Goal: Task Accomplishment & Management: Use online tool/utility

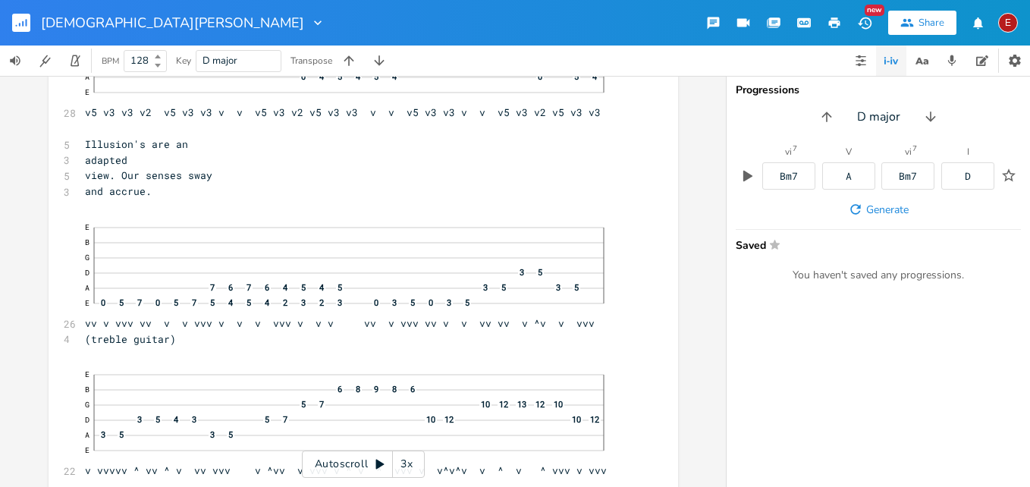
scroll to position [10361, 0]
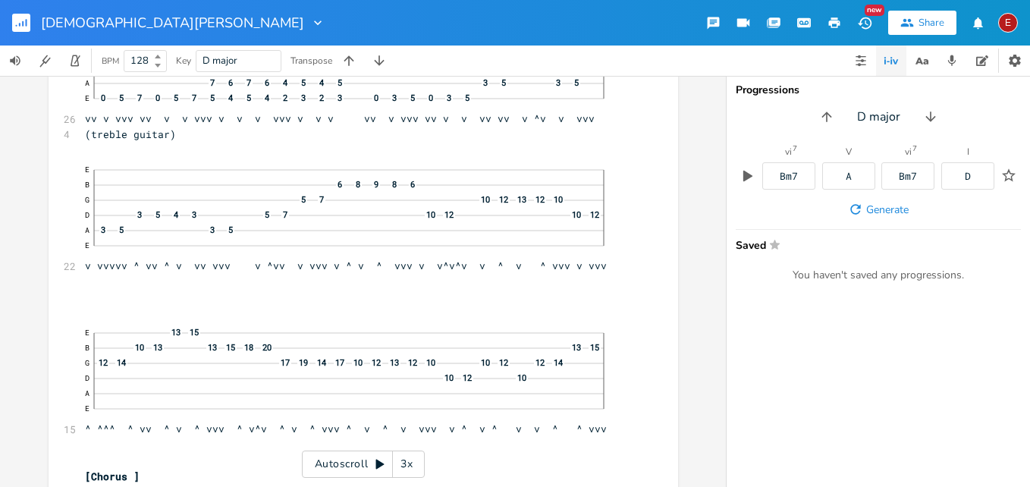
click at [704, 279] on div "xxxxxxxxxx 8 [PERSON_NAME] Copyright 2025 ; ​ ​ ​ [verse one] ​ 4 (treble guita…" at bounding box center [363, 281] width 726 height 411
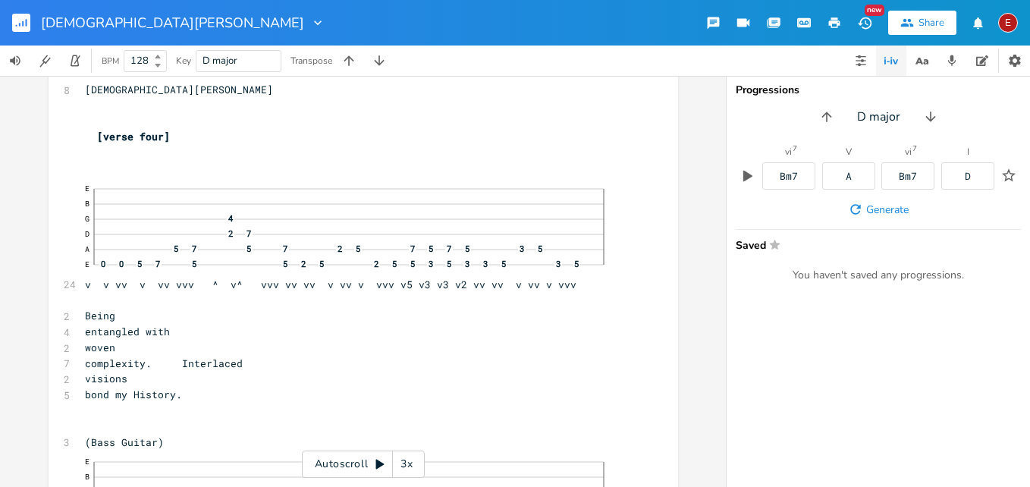
scroll to position [11426, 0]
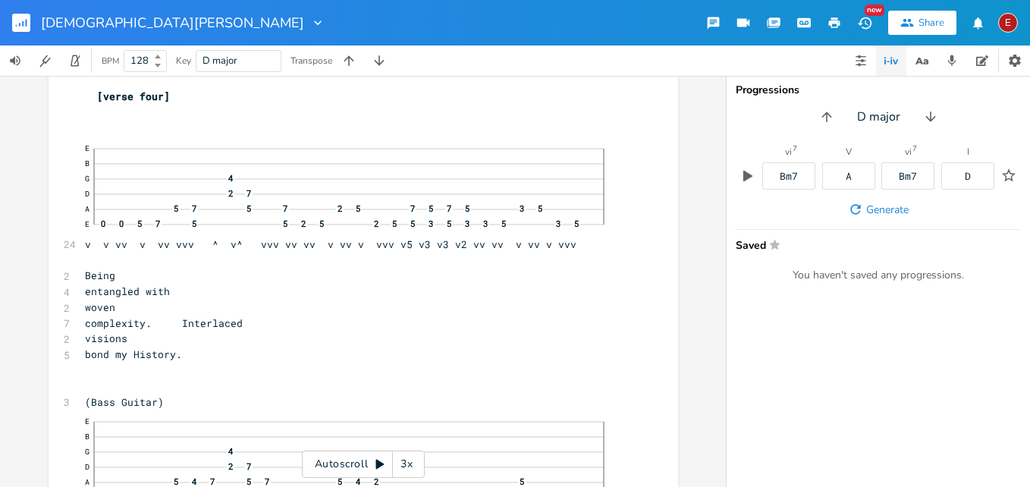
click div "—"
click at [379, 464] on icon at bounding box center [380, 465] width 8 height 10
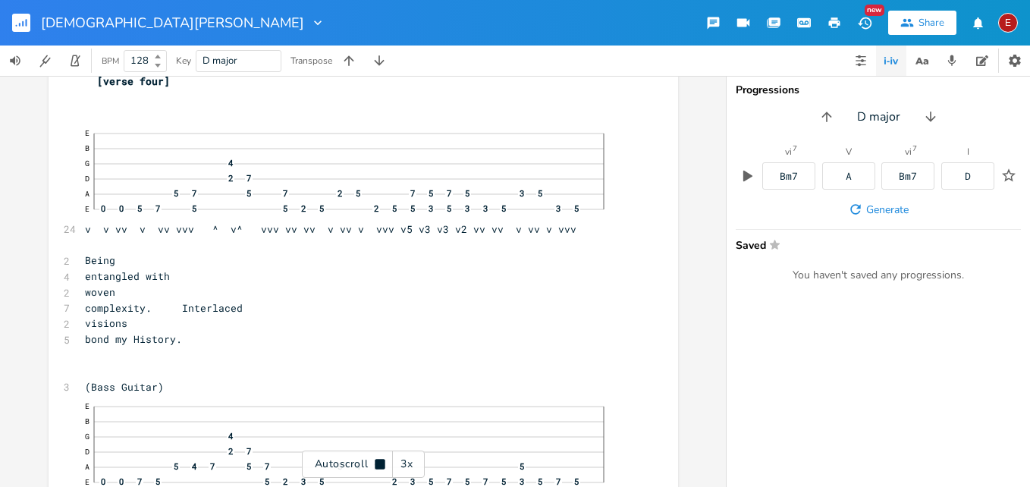
click at [399, 464] on div "3x" at bounding box center [406, 464] width 27 height 27
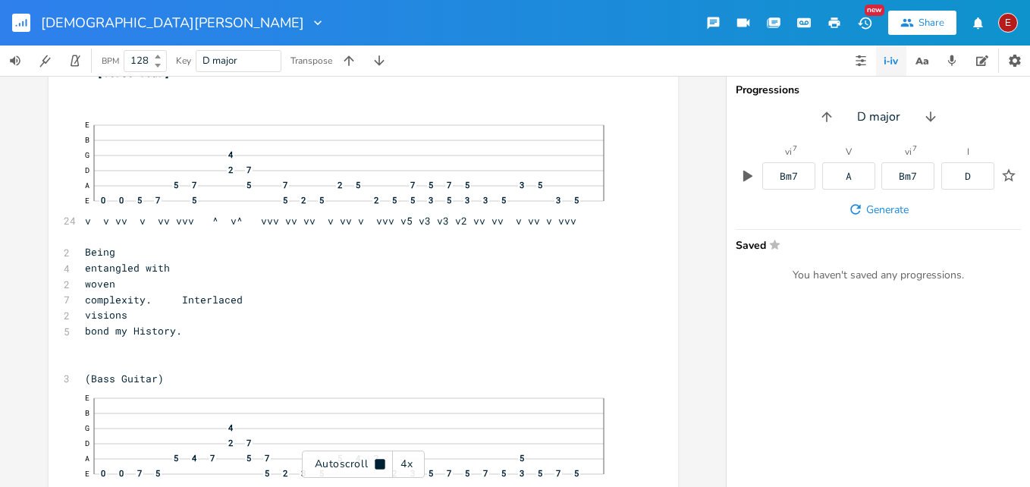
click at [399, 464] on div "4x" at bounding box center [406, 464] width 27 height 27
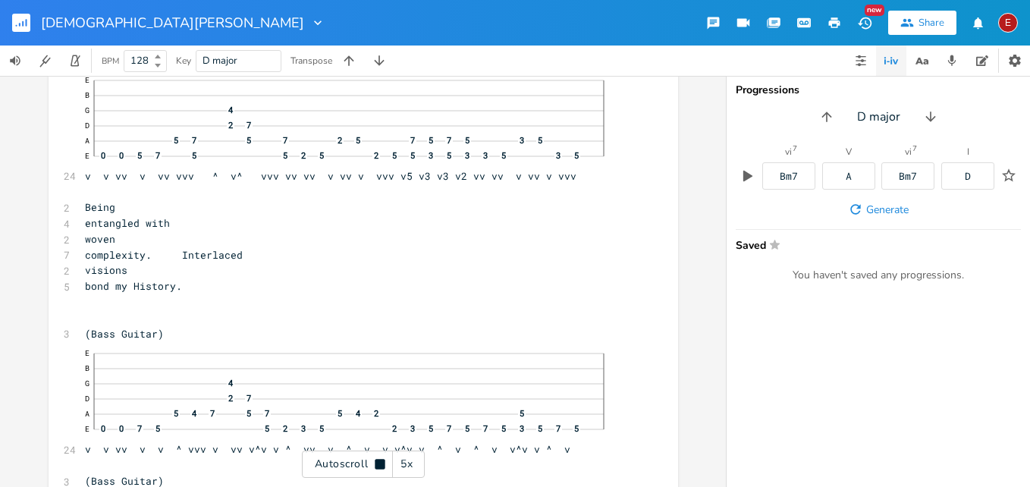
click at [372, 469] on div "Autoscroll 5x" at bounding box center [363, 464] width 123 height 27
click at [381, 464] on icon at bounding box center [380, 465] width 8 height 10
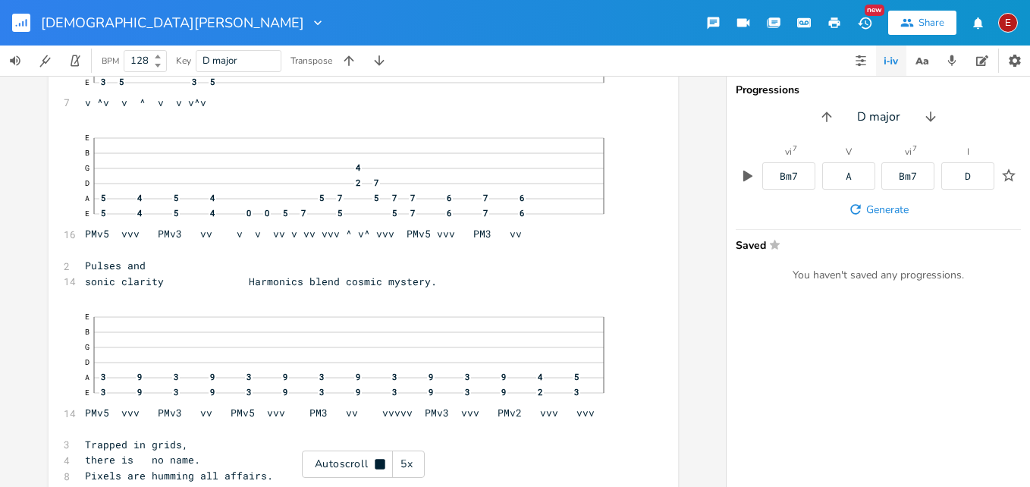
scroll to position [12008, 0]
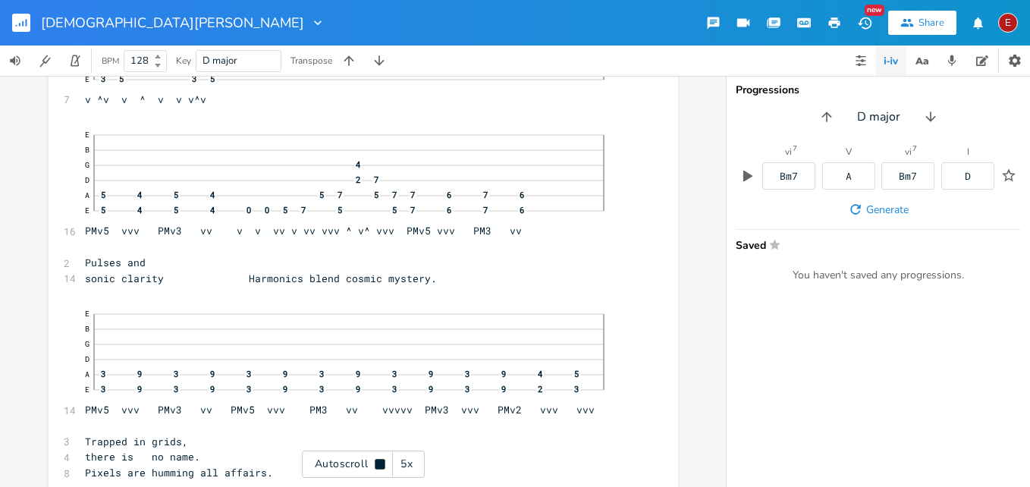
click at [381, 464] on icon at bounding box center [380, 464] width 10 height 10
click at [381, 464] on icon at bounding box center [380, 465] width 8 height 10
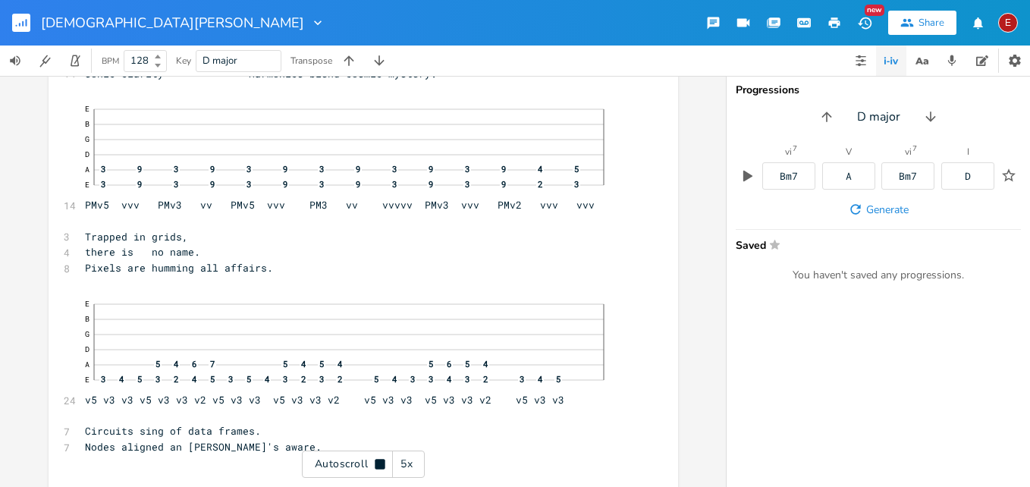
click at [381, 464] on icon at bounding box center [380, 464] width 10 height 10
click at [381, 464] on icon at bounding box center [380, 465] width 8 height 10
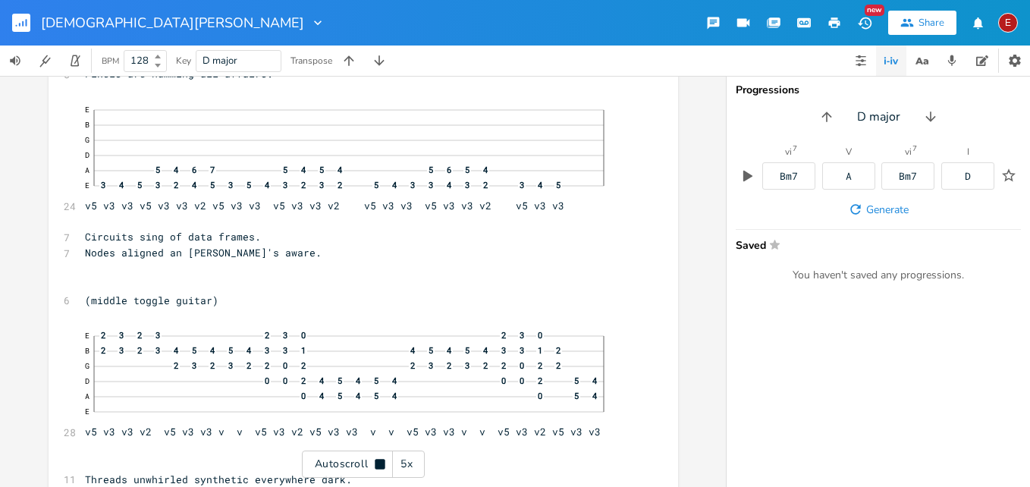
click at [381, 464] on icon at bounding box center [380, 464] width 10 height 10
click at [381, 464] on icon at bounding box center [380, 465] width 8 height 10
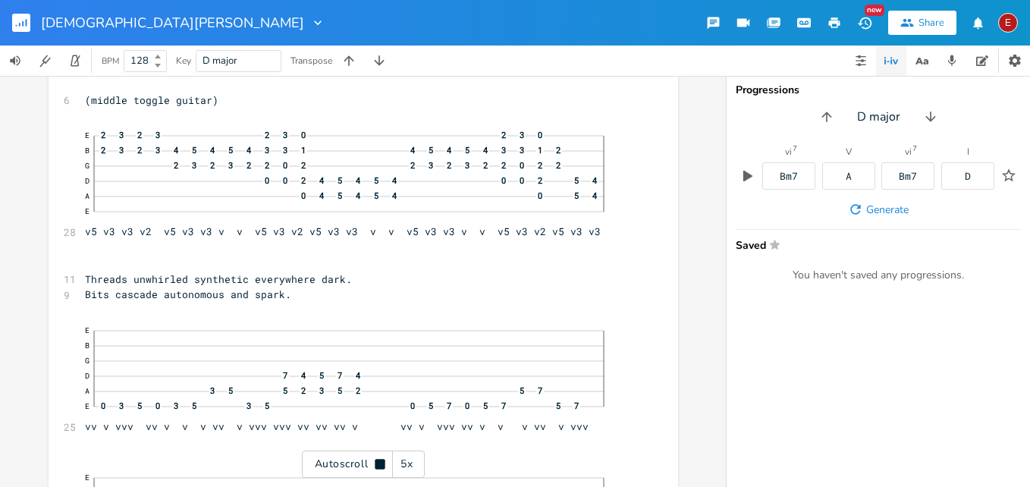
scroll to position [12613, 0]
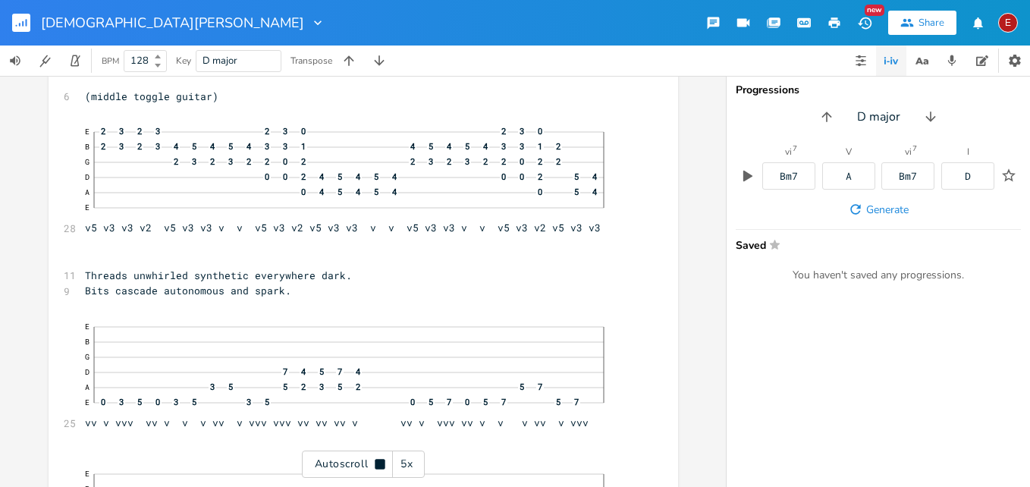
click at [381, 464] on icon at bounding box center [380, 464] width 10 height 10
click at [381, 464] on icon at bounding box center [380, 465] width 8 height 10
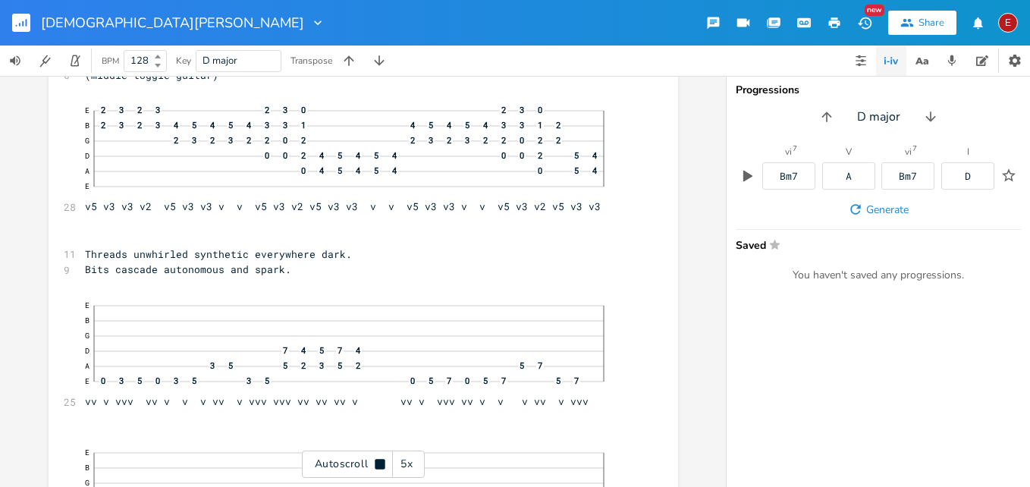
scroll to position [12637, 0]
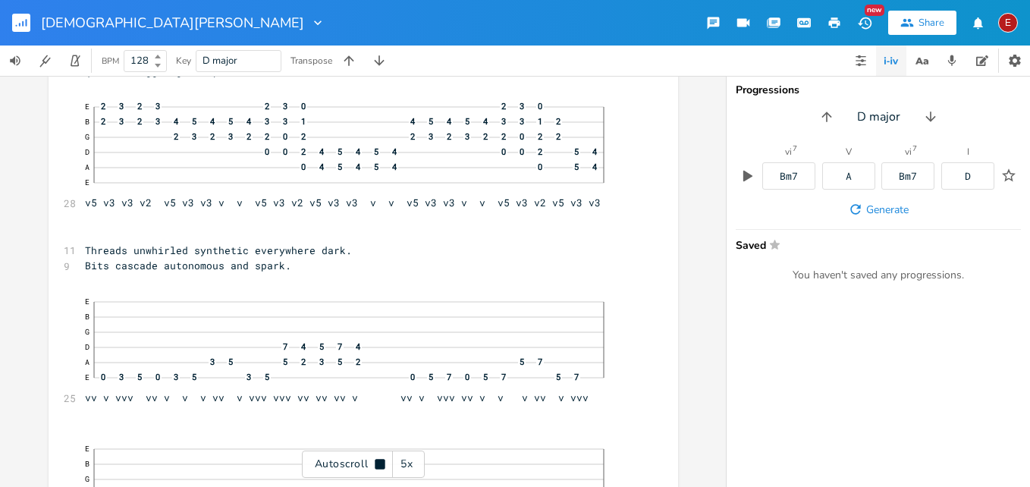
click at [381, 464] on icon at bounding box center [380, 464] width 10 height 10
click at [381, 464] on icon at bounding box center [380, 465] width 8 height 10
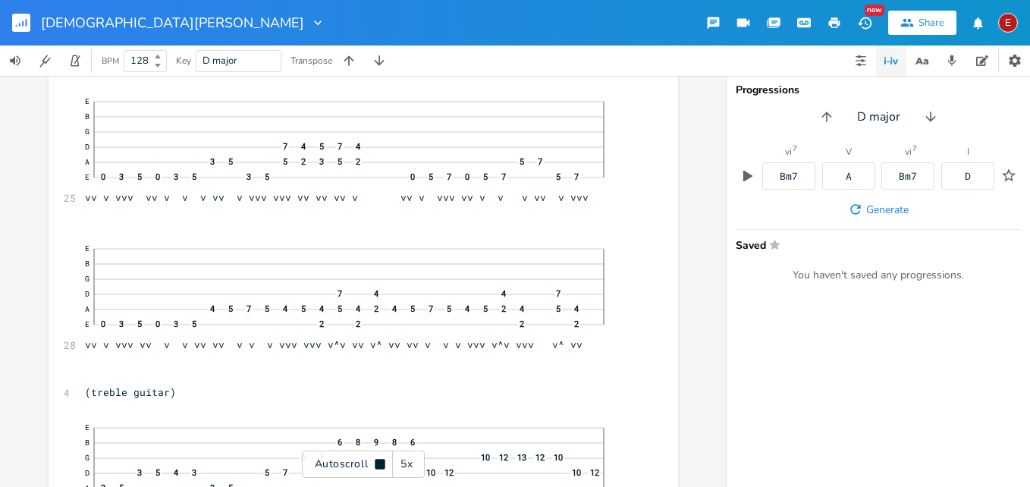
click at [381, 464] on icon at bounding box center [380, 464] width 10 height 10
click at [381, 464] on icon at bounding box center [380, 465] width 8 height 10
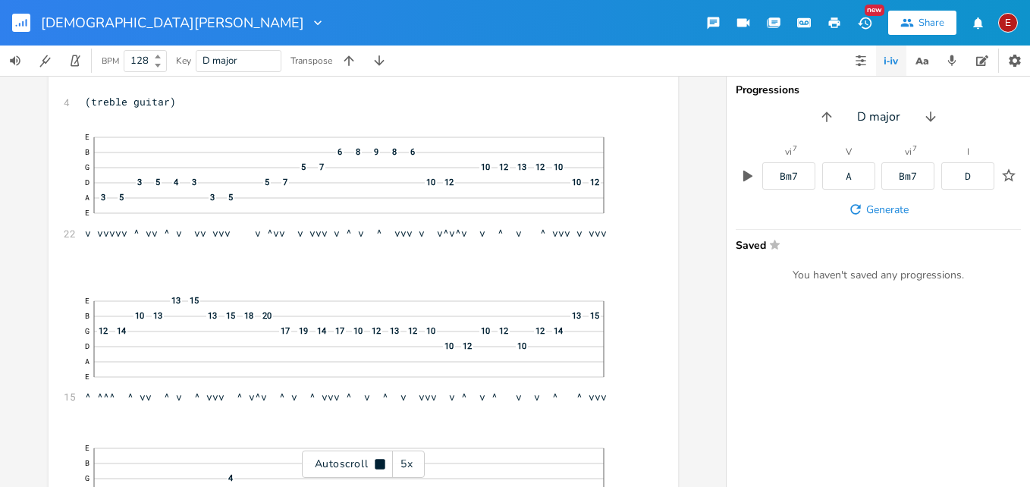
click at [381, 464] on icon at bounding box center [380, 464] width 10 height 10
click at [381, 464] on icon at bounding box center [380, 465] width 8 height 10
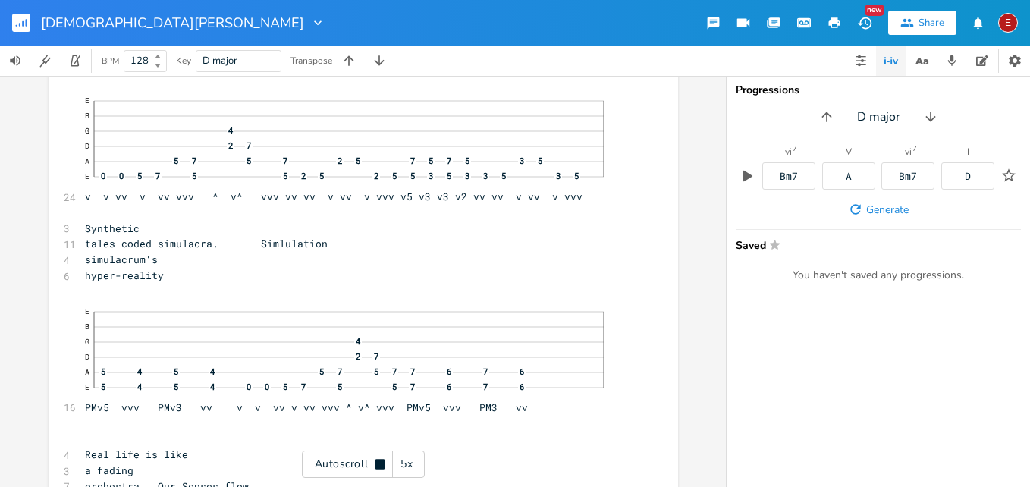
click at [381, 464] on icon at bounding box center [380, 464] width 10 height 10
click at [381, 464] on icon at bounding box center [380, 465] width 8 height 10
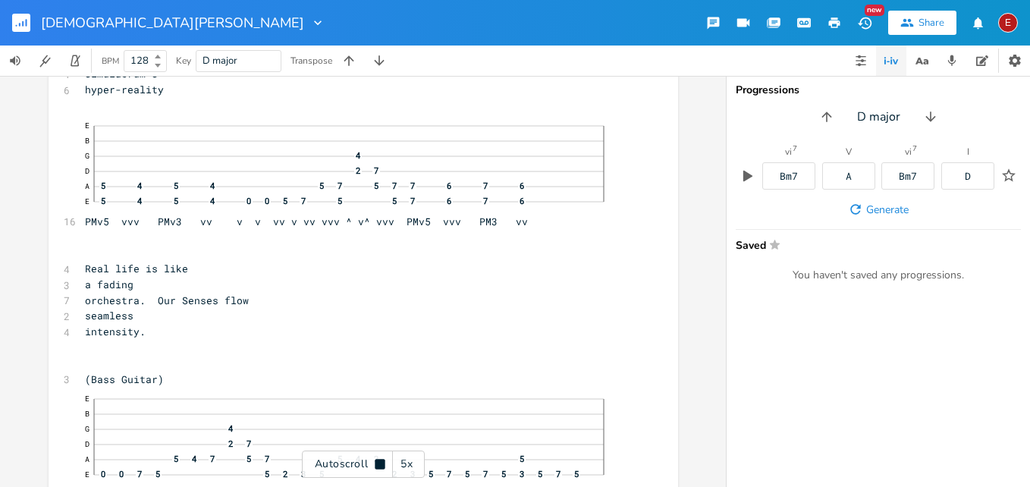
scroll to position [13664, 0]
click at [381, 464] on icon at bounding box center [380, 464] width 10 height 10
click at [381, 464] on icon at bounding box center [380, 465] width 8 height 10
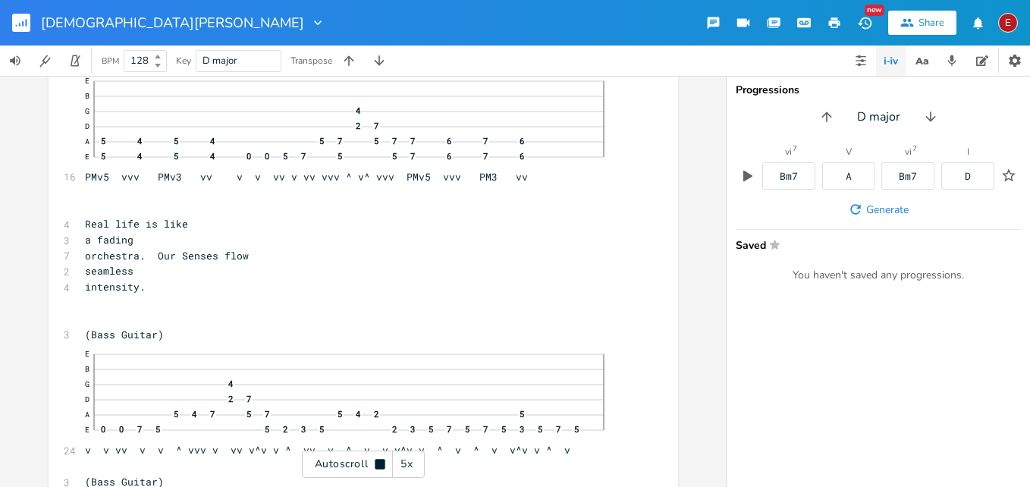
scroll to position [13711, 0]
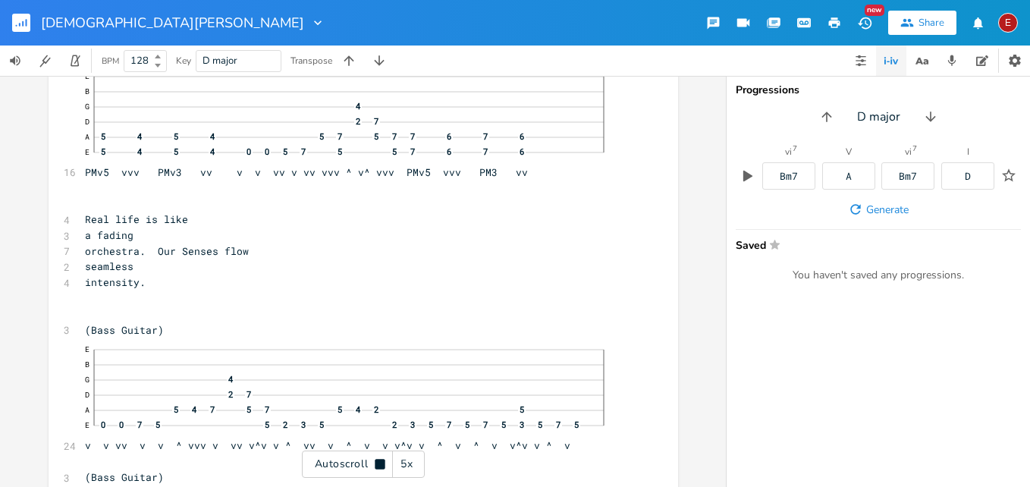
click at [381, 464] on icon at bounding box center [380, 464] width 10 height 10
click at [381, 464] on icon at bounding box center [380, 465] width 8 height 10
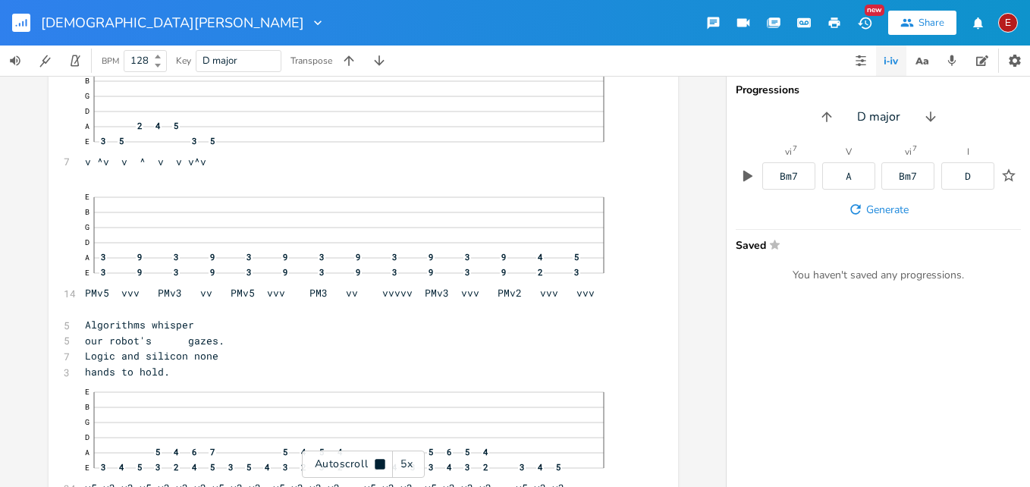
click at [381, 464] on icon at bounding box center [380, 464] width 10 height 10
click at [381, 464] on icon at bounding box center [380, 465] width 8 height 10
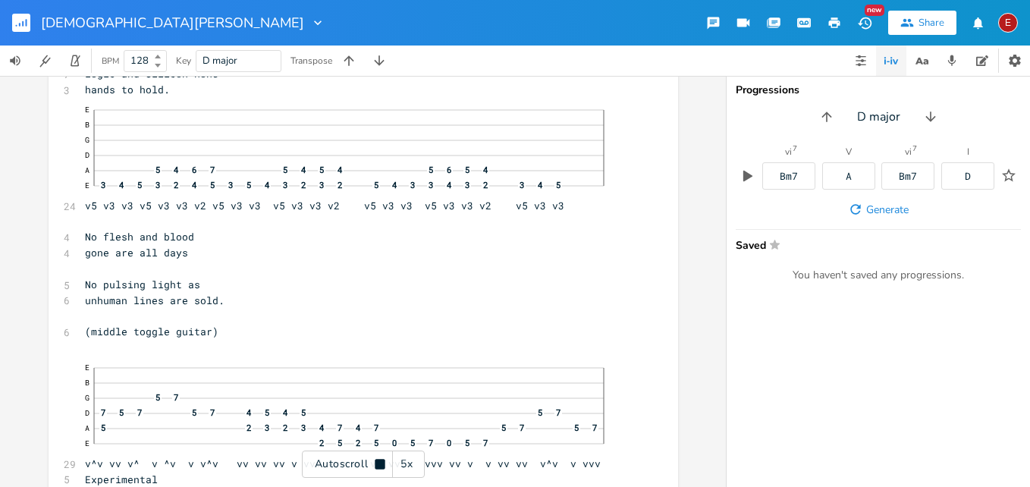
click at [381, 464] on icon at bounding box center [380, 464] width 10 height 10
click at [381, 464] on icon at bounding box center [380, 465] width 8 height 10
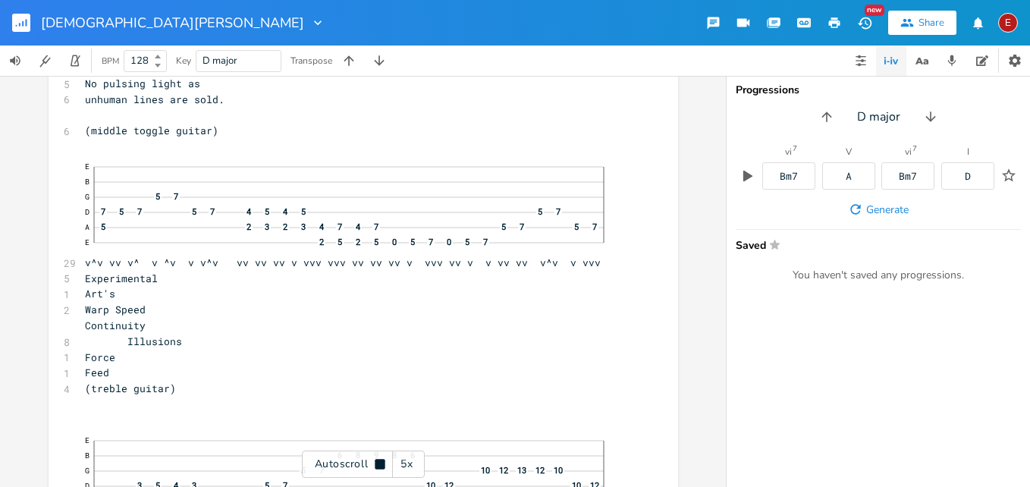
click at [381, 464] on icon at bounding box center [380, 464] width 10 height 10
click at [381, 464] on icon at bounding box center [380, 465] width 8 height 10
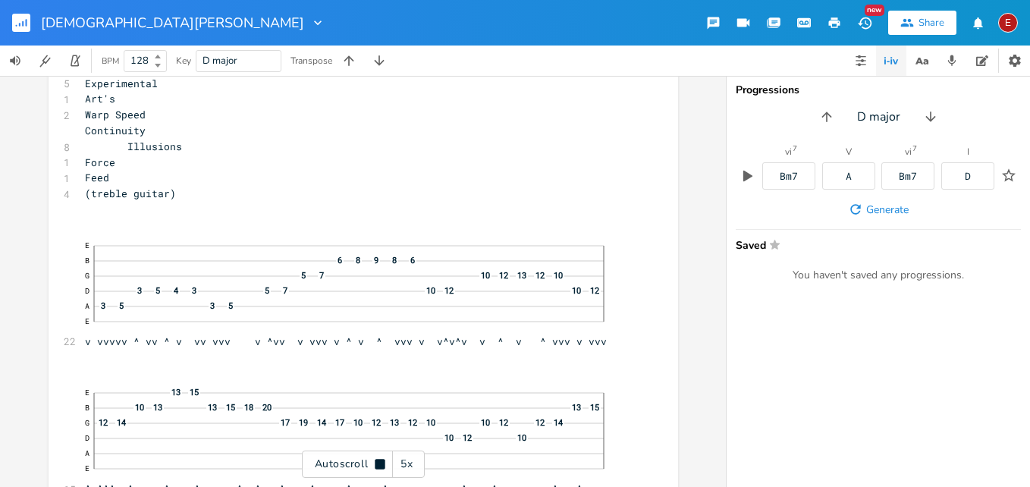
click at [381, 464] on icon at bounding box center [380, 464] width 10 height 10
click at [381, 464] on icon at bounding box center [380, 465] width 8 height 10
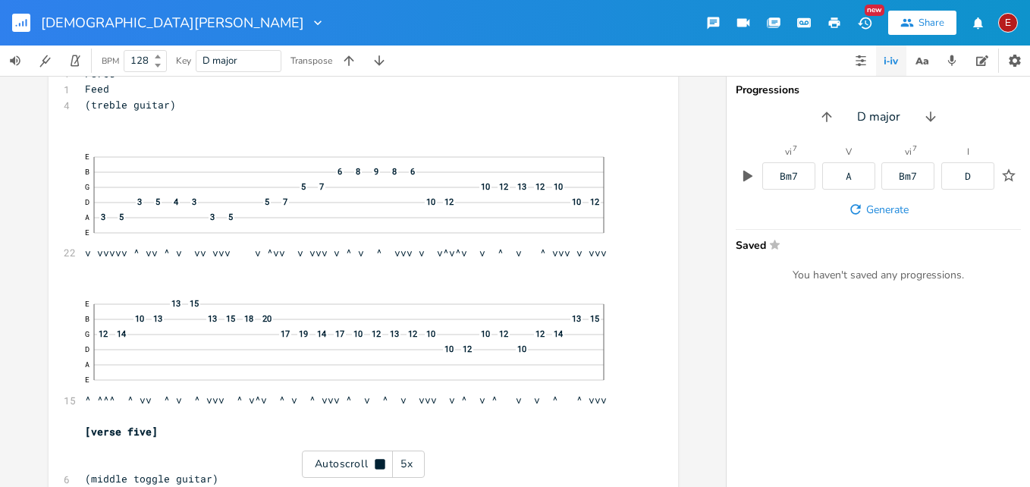
click at [381, 464] on icon at bounding box center [380, 464] width 10 height 10
click at [381, 464] on icon at bounding box center [380, 465] width 8 height 10
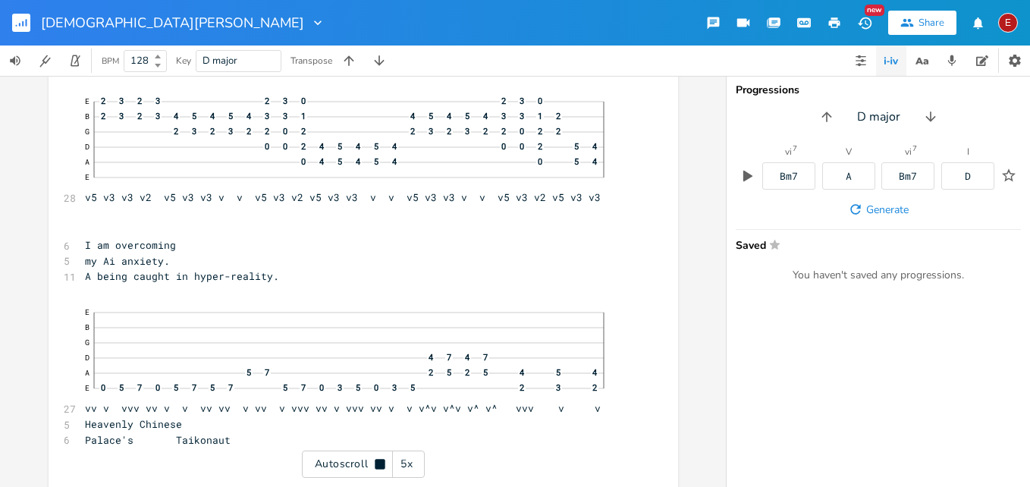
click at [381, 464] on icon at bounding box center [380, 464] width 10 height 10
click at [381, 464] on icon at bounding box center [380, 465] width 8 height 10
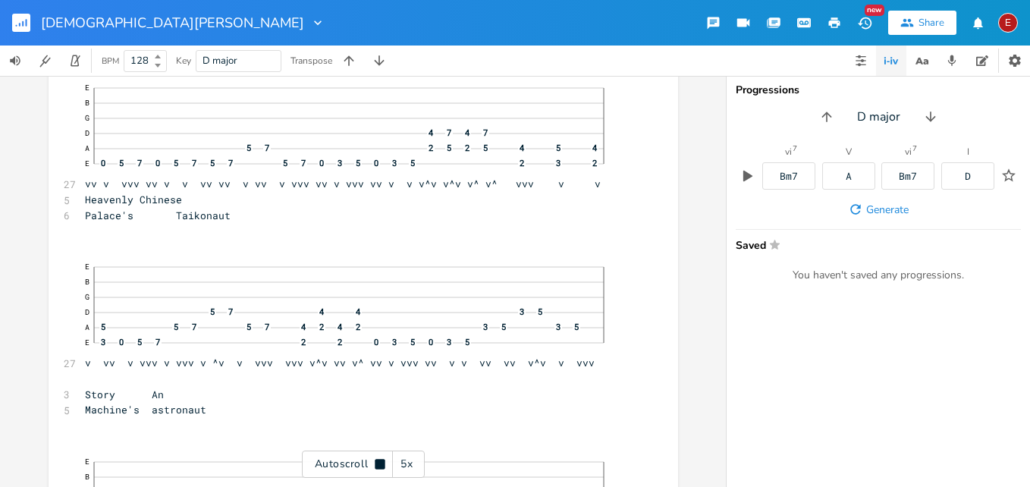
click at [381, 464] on icon at bounding box center [380, 464] width 10 height 10
click at [381, 464] on icon at bounding box center [380, 465] width 8 height 10
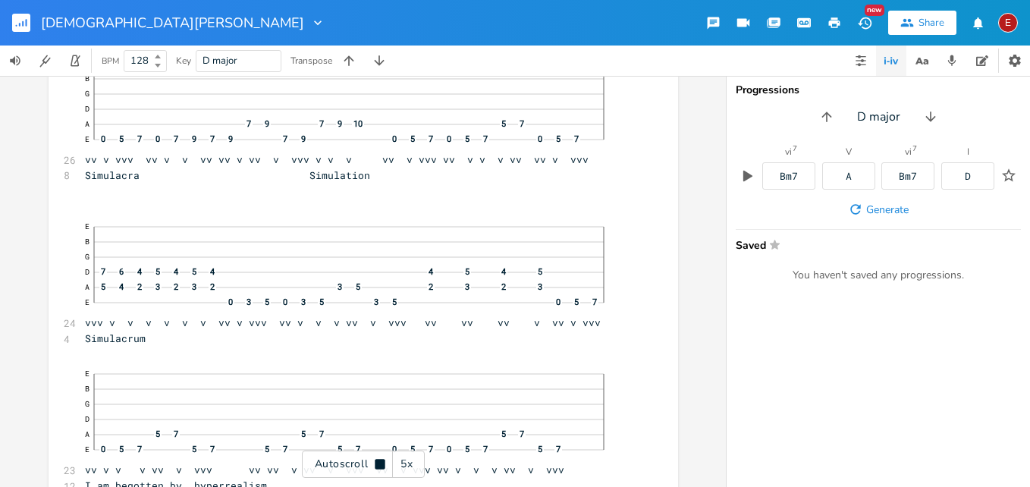
scroll to position [15979, 0]
click at [381, 464] on icon at bounding box center [380, 464] width 10 height 10
click at [381, 464] on icon at bounding box center [380, 465] width 8 height 10
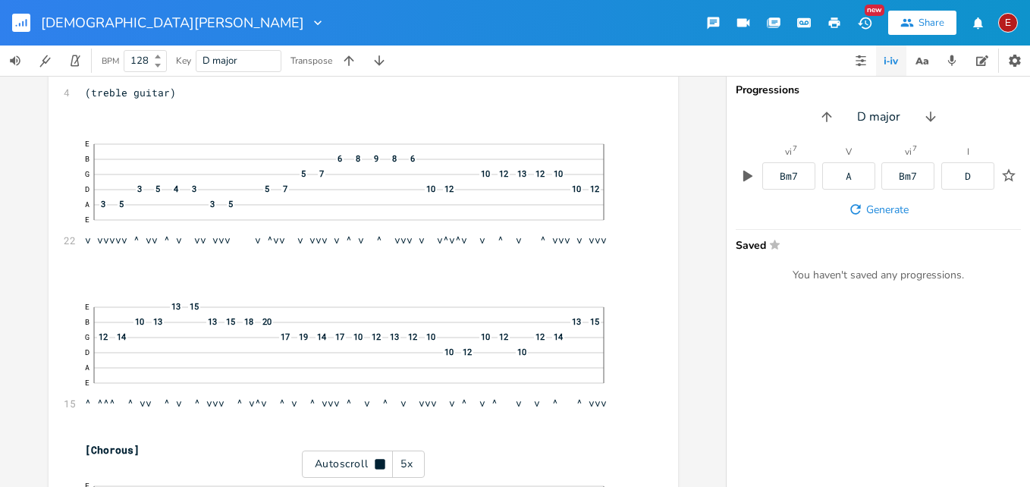
click at [381, 464] on icon at bounding box center [380, 464] width 10 height 10
click at [381, 464] on icon at bounding box center [380, 465] width 8 height 10
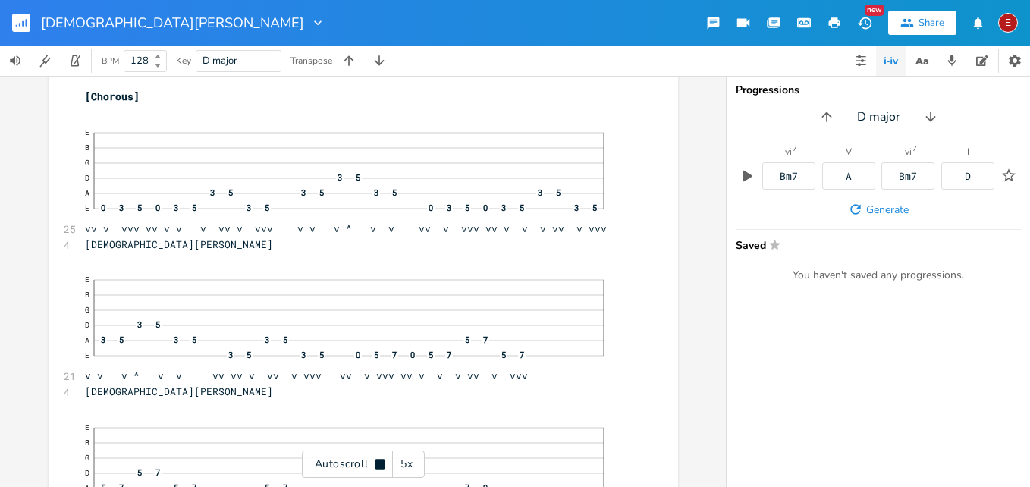
scroll to position [16776, 0]
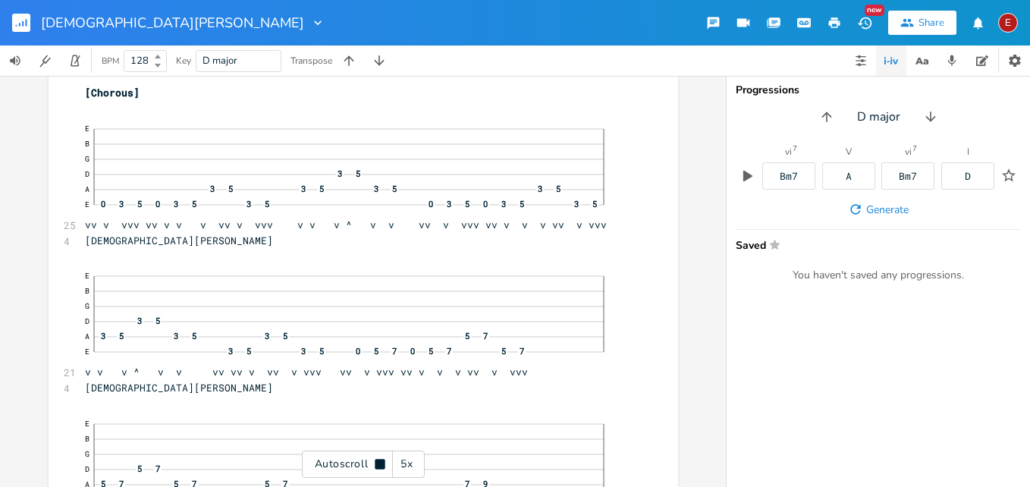
click at [381, 464] on icon at bounding box center [380, 464] width 10 height 10
click at [381, 464] on icon at bounding box center [380, 465] width 8 height 10
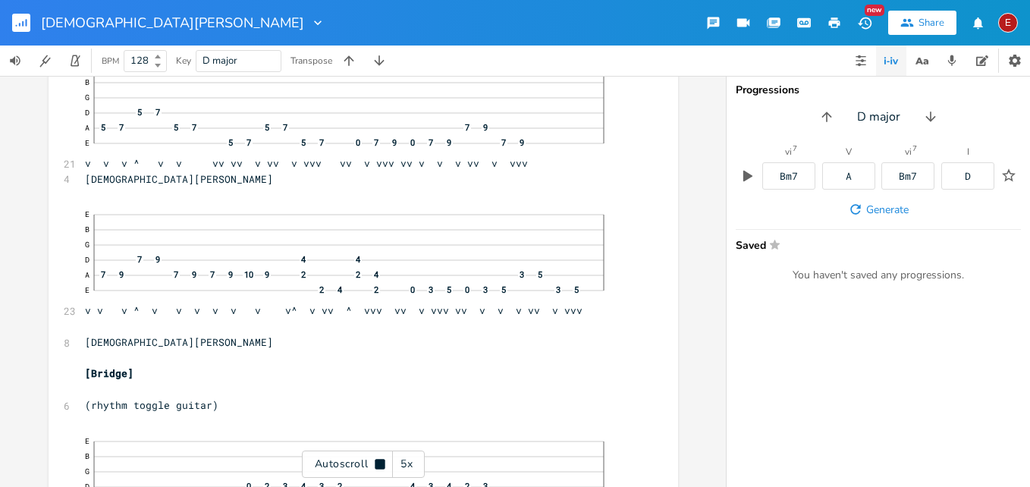
click at [381, 464] on icon at bounding box center [380, 464] width 10 height 10
click at [381, 464] on icon at bounding box center [380, 465] width 8 height 10
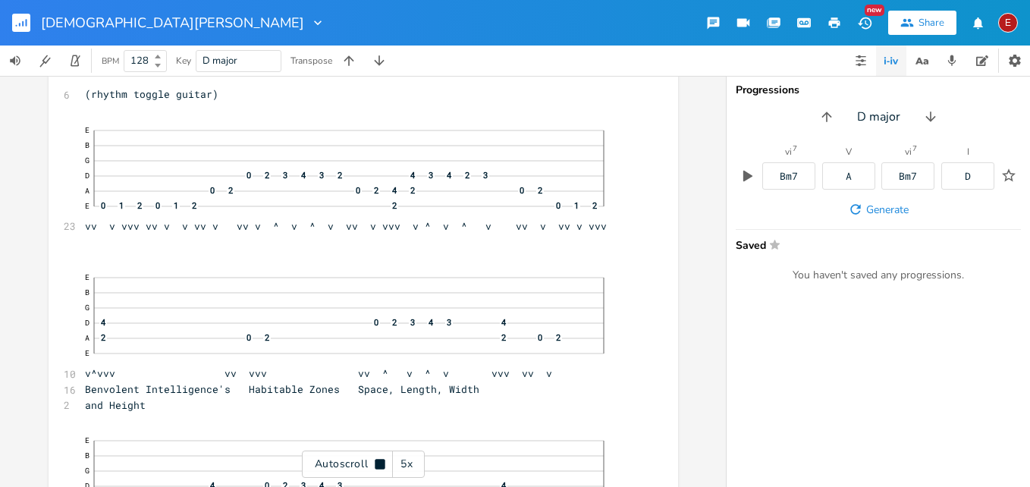
click at [381, 464] on icon at bounding box center [380, 464] width 10 height 10
click at [382, 464] on icon at bounding box center [380, 465] width 8 height 10
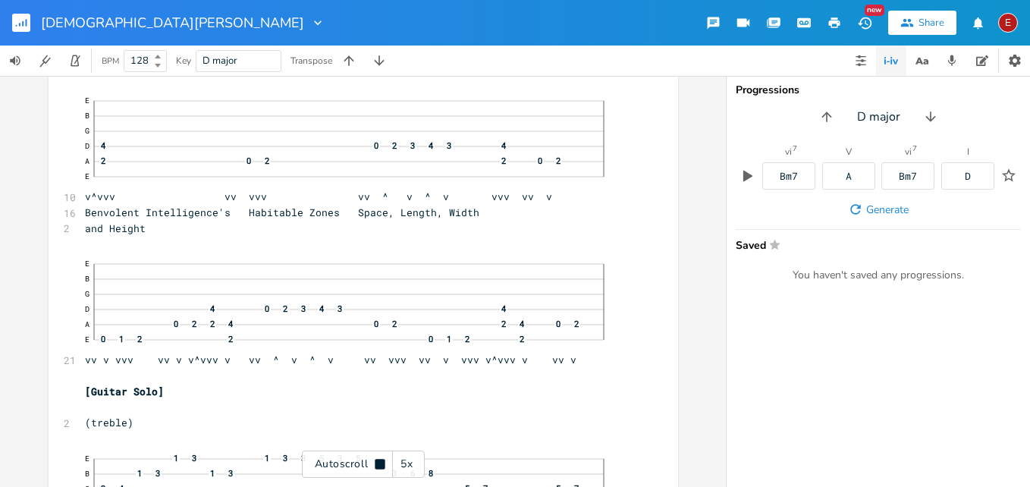
click at [382, 464] on icon at bounding box center [380, 464] width 10 height 10
click at [382, 464] on icon at bounding box center [380, 465] width 8 height 10
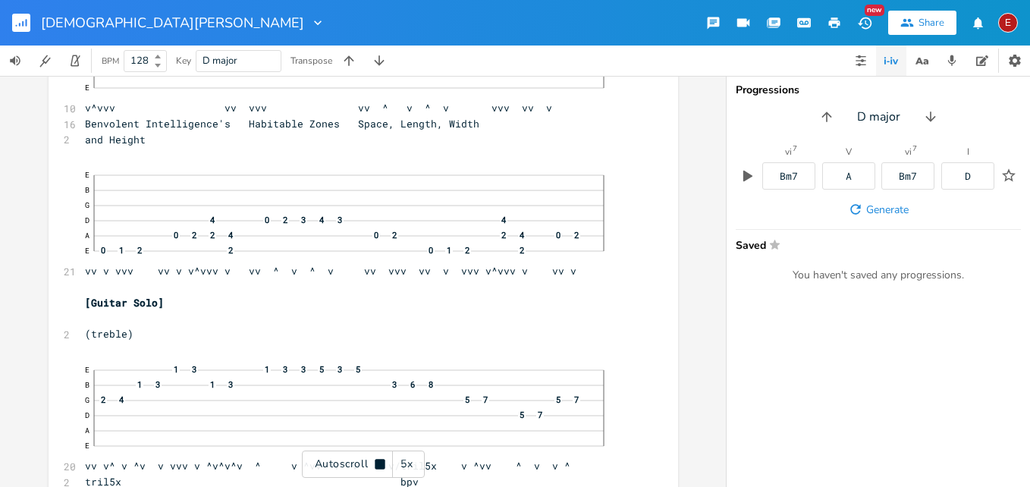
click at [382, 464] on icon at bounding box center [380, 464] width 10 height 10
click at [376, 461] on icon at bounding box center [380, 464] width 12 height 12
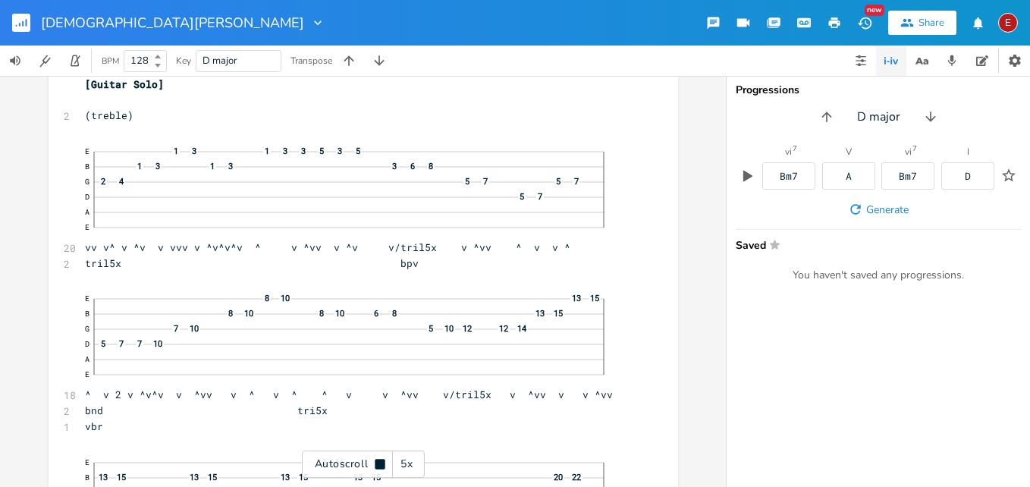
click at [376, 461] on icon at bounding box center [380, 464] width 10 height 10
click at [376, 461] on icon at bounding box center [380, 464] width 12 height 12
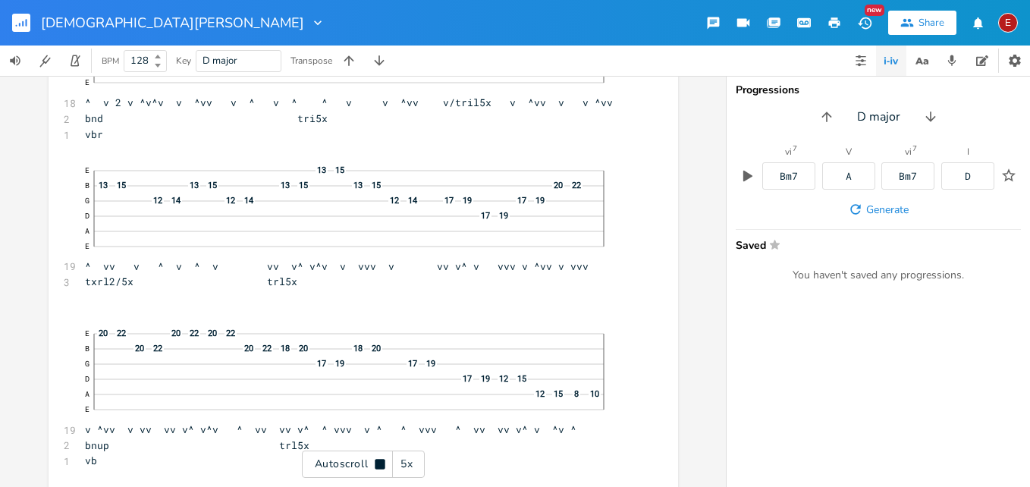
scroll to position [18221, 0]
click at [376, 461] on icon at bounding box center [380, 464] width 10 height 10
click at [376, 461] on icon at bounding box center [380, 464] width 12 height 12
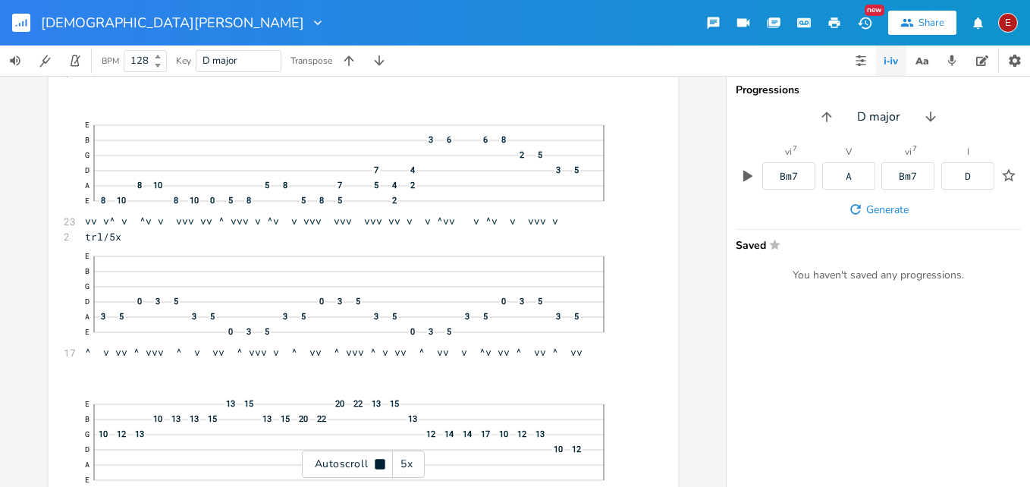
scroll to position [18610, 0]
click at [376, 461] on icon at bounding box center [380, 464] width 10 height 10
click at [376, 461] on icon at bounding box center [380, 464] width 12 height 12
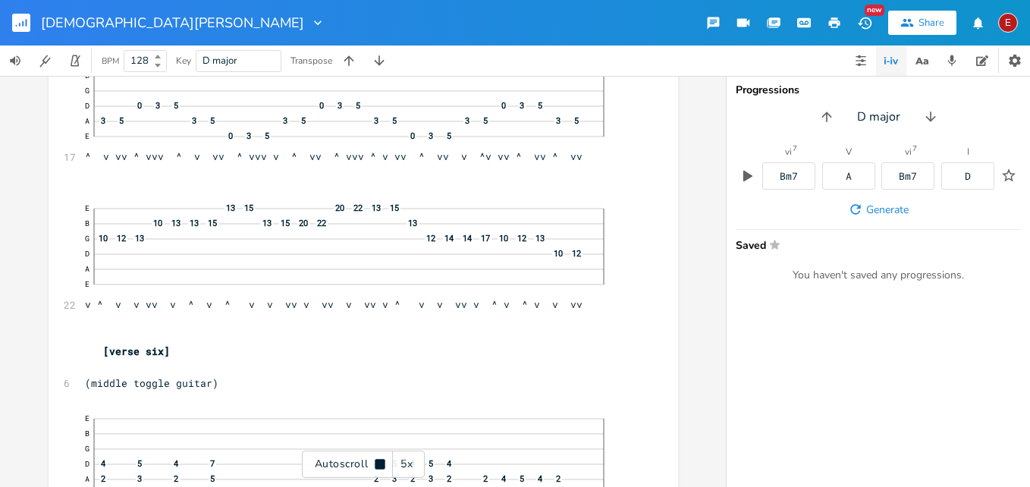
scroll to position [18807, 0]
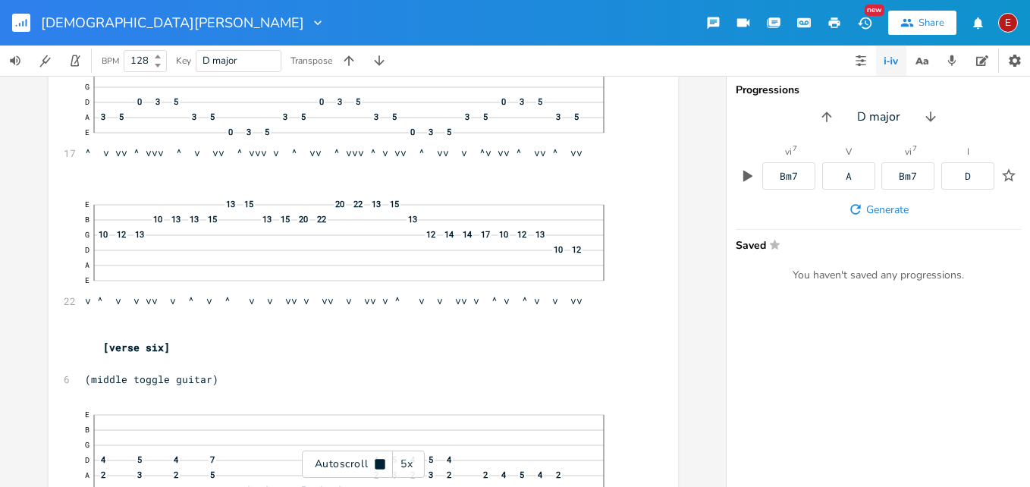
click at [376, 461] on icon at bounding box center [380, 464] width 10 height 10
click at [376, 461] on icon at bounding box center [380, 464] width 12 height 12
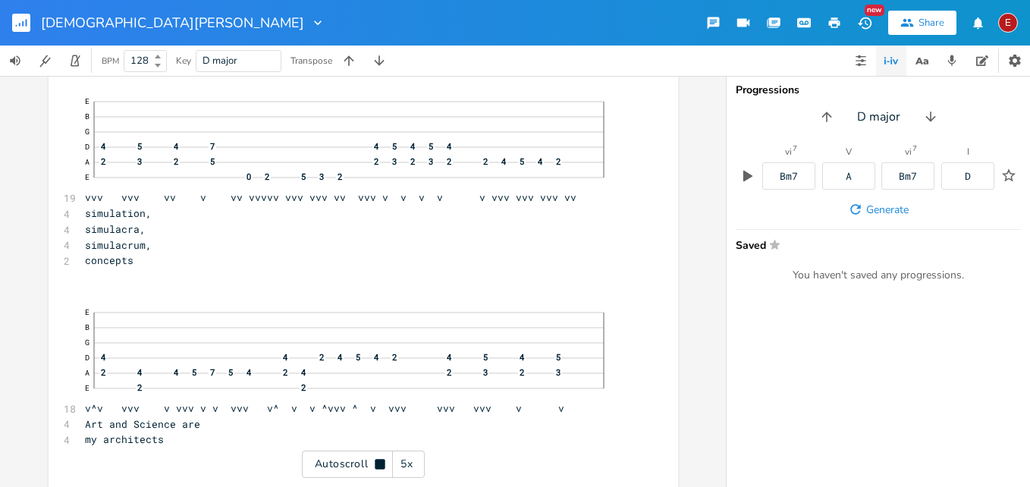
click at [376, 461] on icon at bounding box center [380, 464] width 10 height 10
click at [376, 461] on icon at bounding box center [380, 464] width 12 height 12
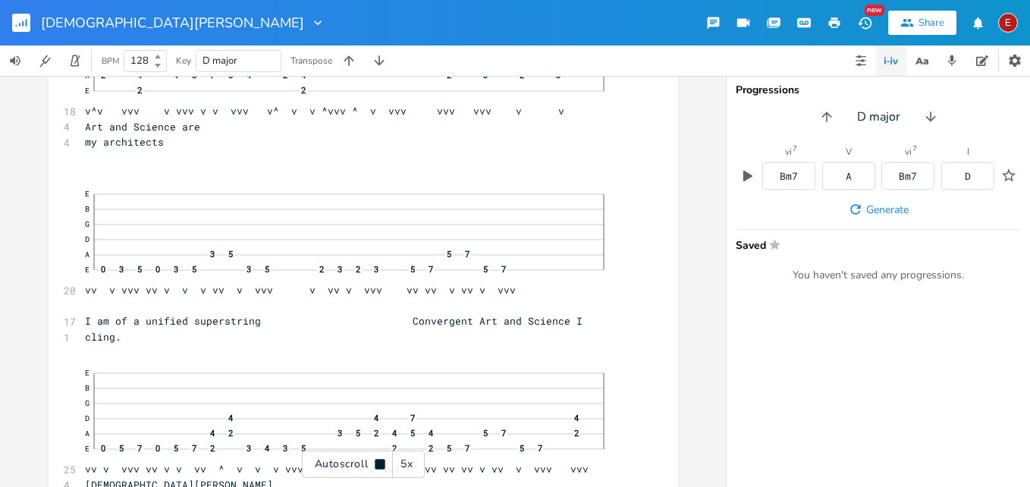
scroll to position [19419, 0]
click at [376, 461] on icon at bounding box center [380, 464] width 10 height 10
click at [376, 461] on icon at bounding box center [380, 464] width 12 height 12
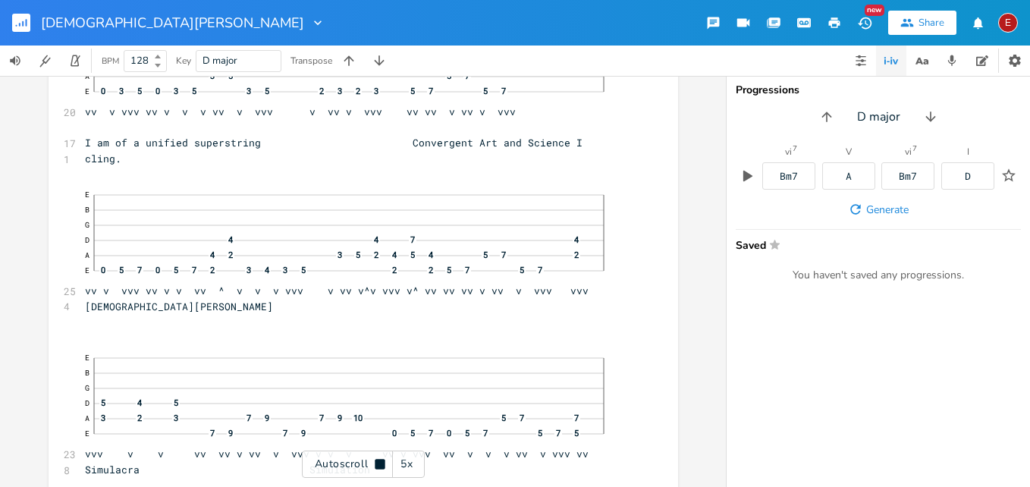
click at [376, 461] on icon at bounding box center [380, 464] width 10 height 10
click at [376, 461] on icon at bounding box center [380, 464] width 12 height 12
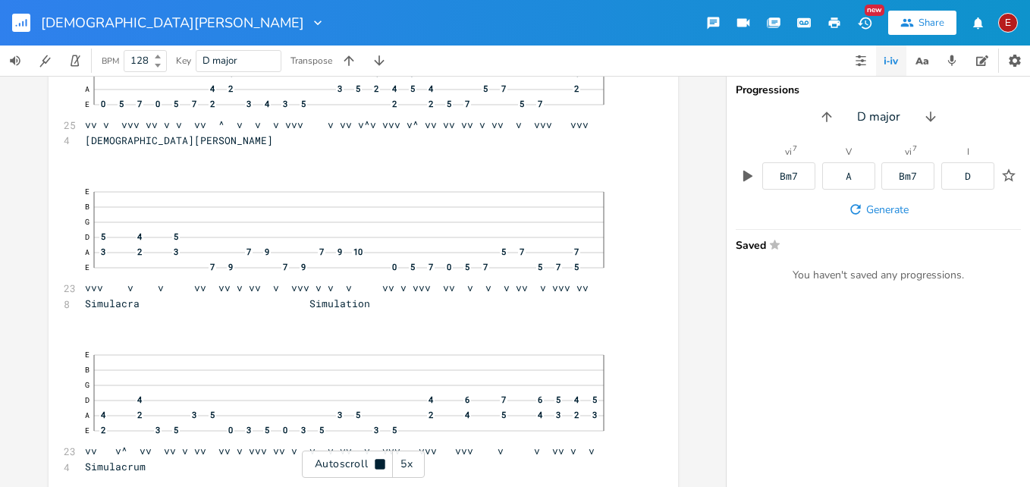
click at [376, 461] on icon at bounding box center [380, 464] width 10 height 10
click at [376, 461] on icon at bounding box center [380, 464] width 12 height 12
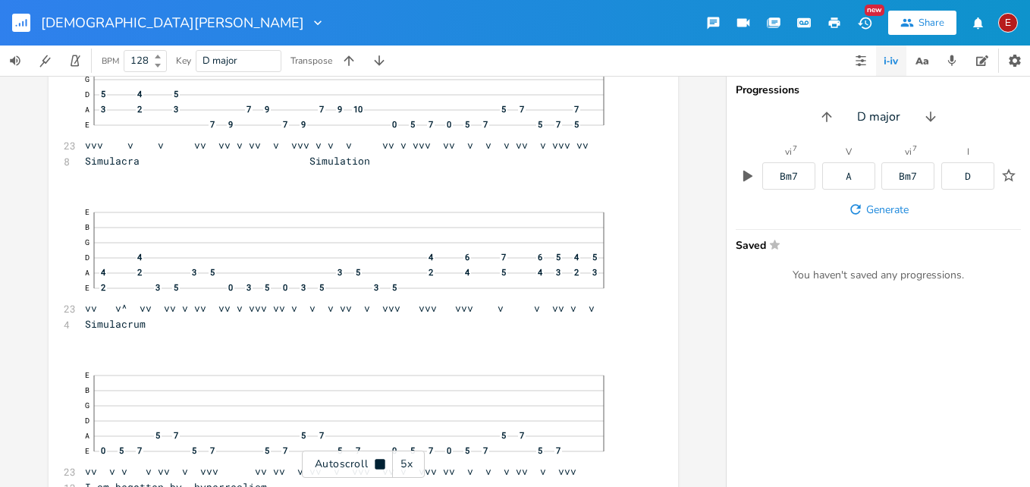
click at [376, 461] on icon at bounding box center [380, 464] width 10 height 10
click at [376, 461] on icon at bounding box center [380, 464] width 12 height 12
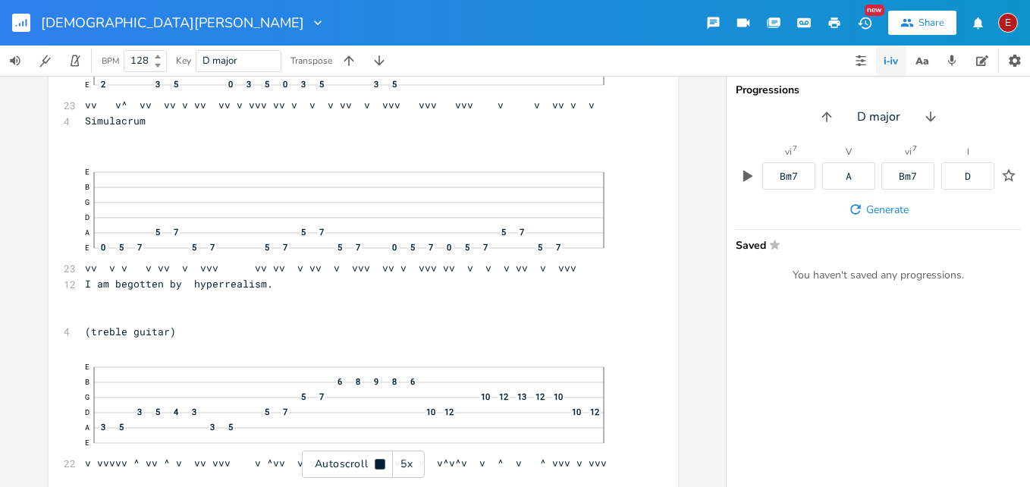
scroll to position [20112, 0]
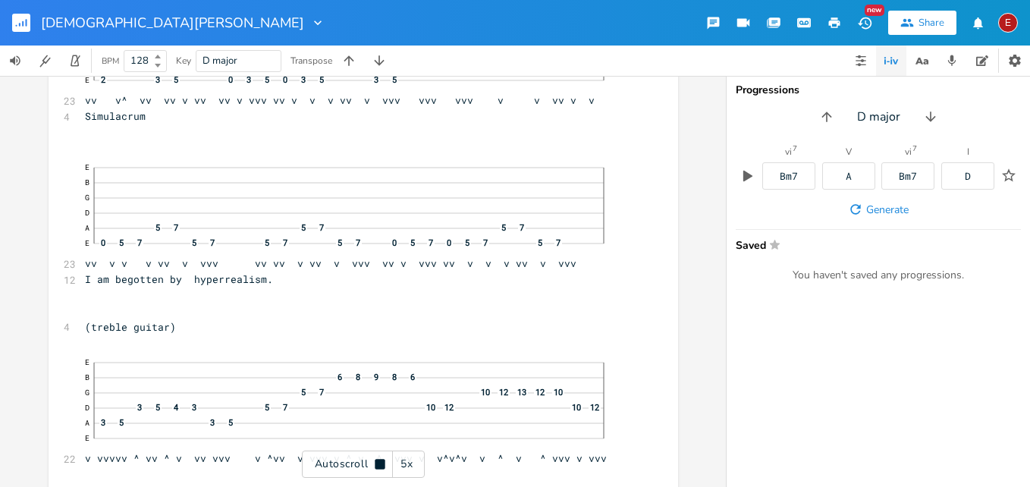
click at [376, 461] on icon at bounding box center [380, 464] width 10 height 10
click at [376, 461] on icon at bounding box center [380, 464] width 12 height 12
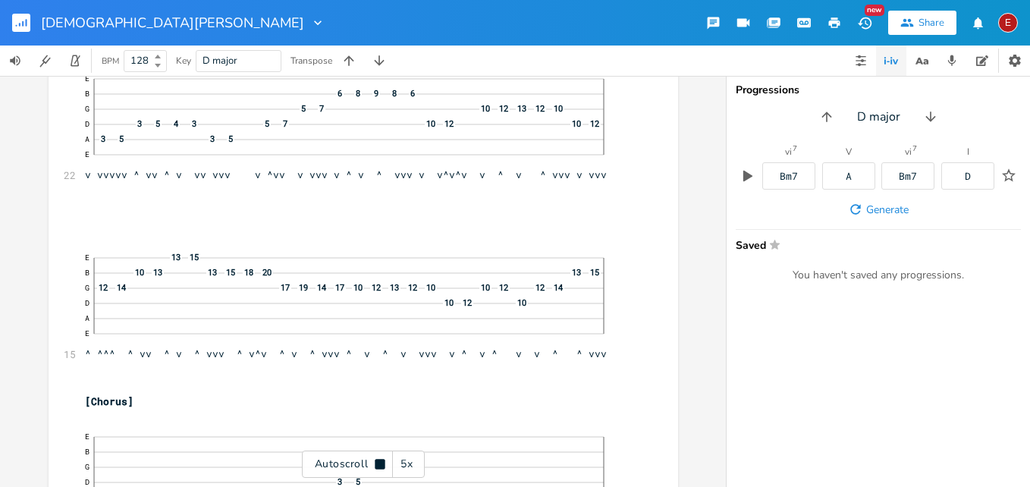
click at [376, 461] on icon at bounding box center [380, 464] width 10 height 10
click at [376, 461] on icon at bounding box center [380, 464] width 12 height 12
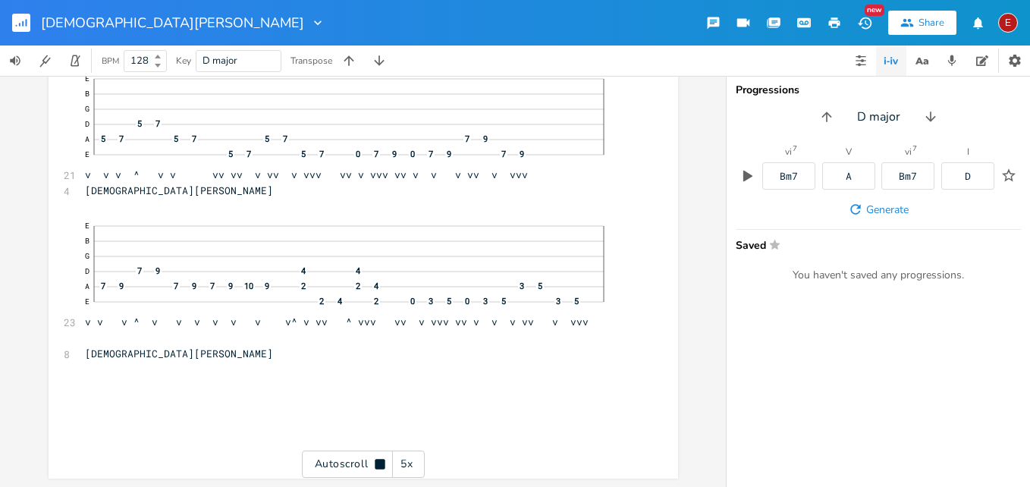
scroll to position [21050, 0]
click at [1006, 24] on div "E" at bounding box center [1009, 23] width 20 height 20
click at [933, 131] on span "Sign Out" at bounding box center [930, 131] width 36 height 10
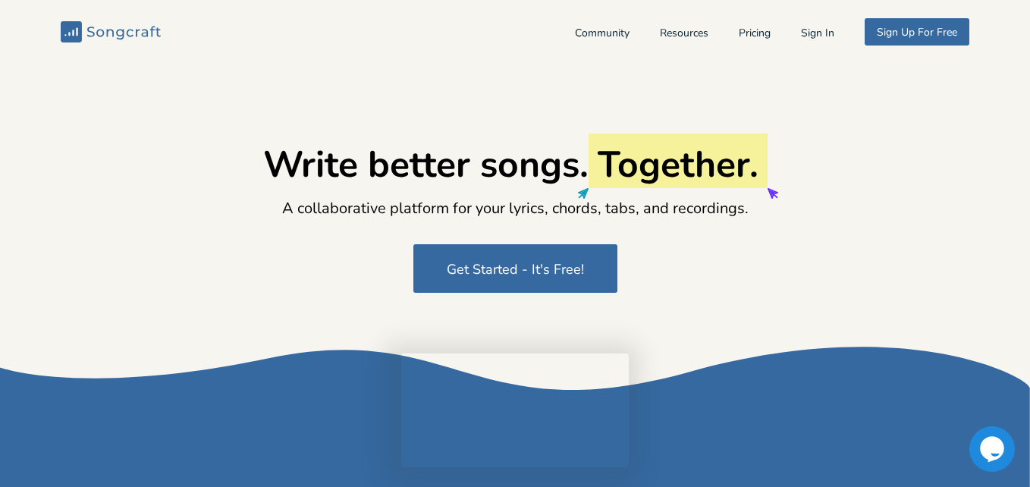
type input "[EMAIL_ADDRESS][DOMAIN_NAME]"
